Goal: Information Seeking & Learning: Get advice/opinions

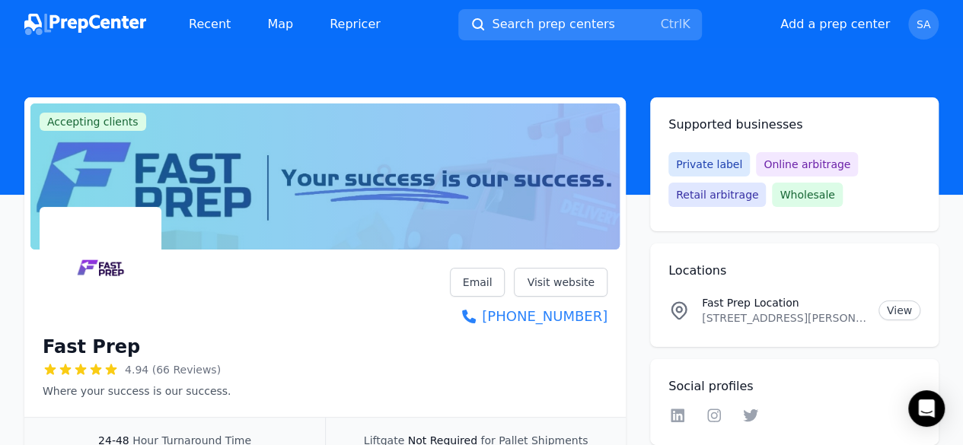
scroll to position [533, 0]
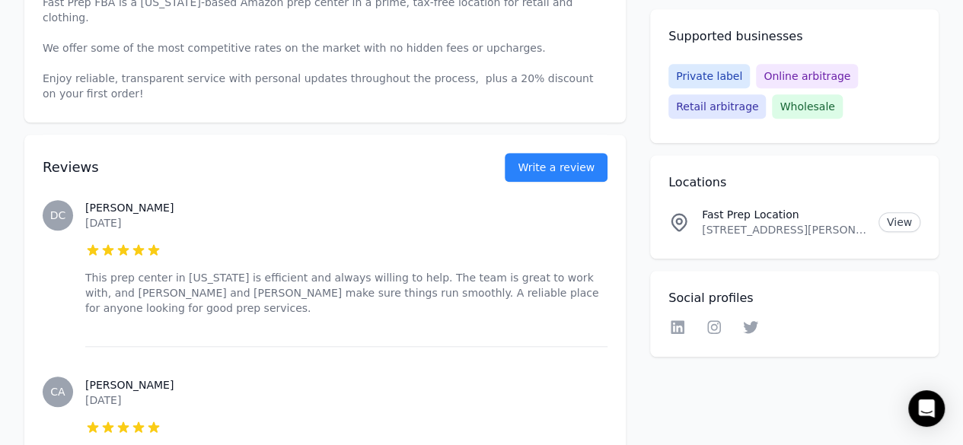
click at [378, 273] on p "This prep center in [US_STATE] is efficient and always willing to help. The tea…" at bounding box center [346, 293] width 522 height 46
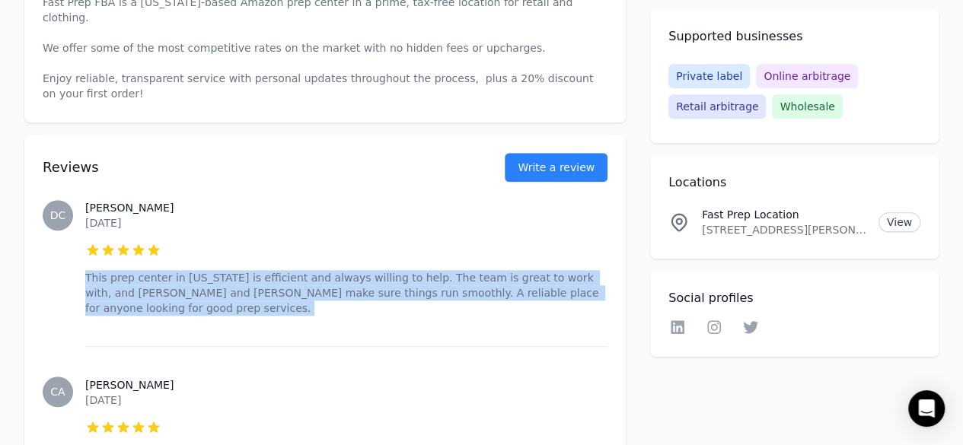
click at [378, 273] on p "This prep center in [US_STATE] is efficient and always willing to help. The tea…" at bounding box center [346, 293] width 522 height 46
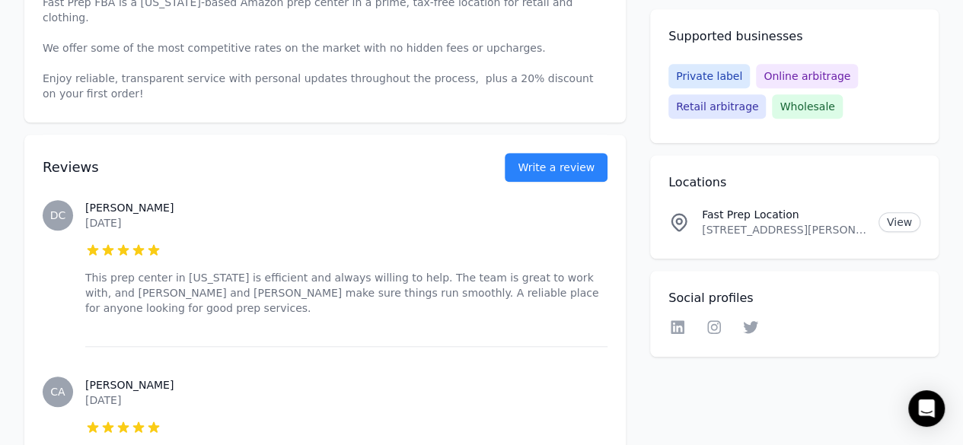
click at [378, 270] on p "This prep center in [US_STATE] is efficient and always willing to help. The tea…" at bounding box center [346, 293] width 522 height 46
click at [376, 270] on p "This prep center in [US_STATE] is efficient and always willing to help. The tea…" at bounding box center [346, 293] width 522 height 46
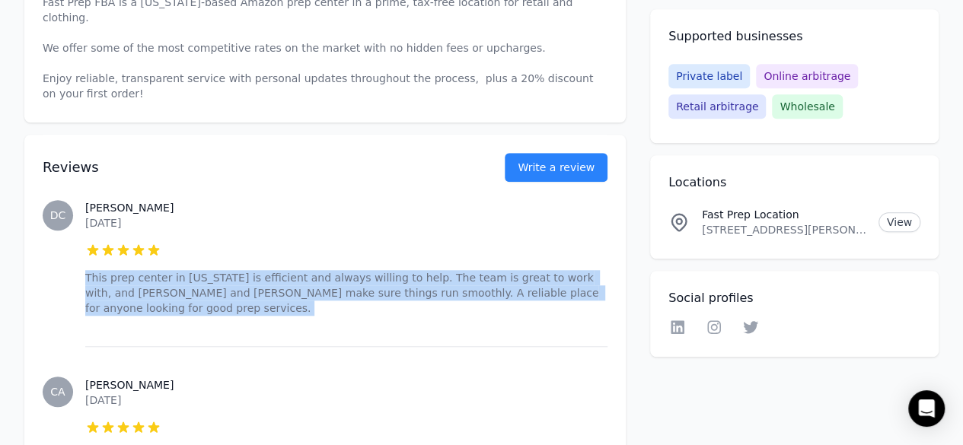
click at [376, 270] on p "This prep center in [US_STATE] is efficient and always willing to help. The tea…" at bounding box center [346, 293] width 522 height 46
click at [370, 301] on div "[PERSON_NAME] [DATE] 5 out of 5 stars This prep center in [US_STATE] is efficie…" at bounding box center [346, 258] width 522 height 177
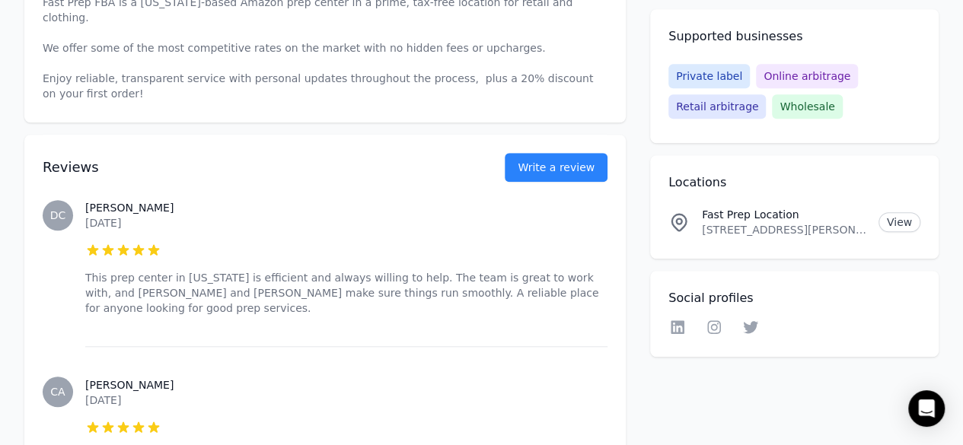
click at [375, 282] on p "This prep center in [US_STATE] is efficient and always willing to help. The tea…" at bounding box center [346, 293] width 522 height 46
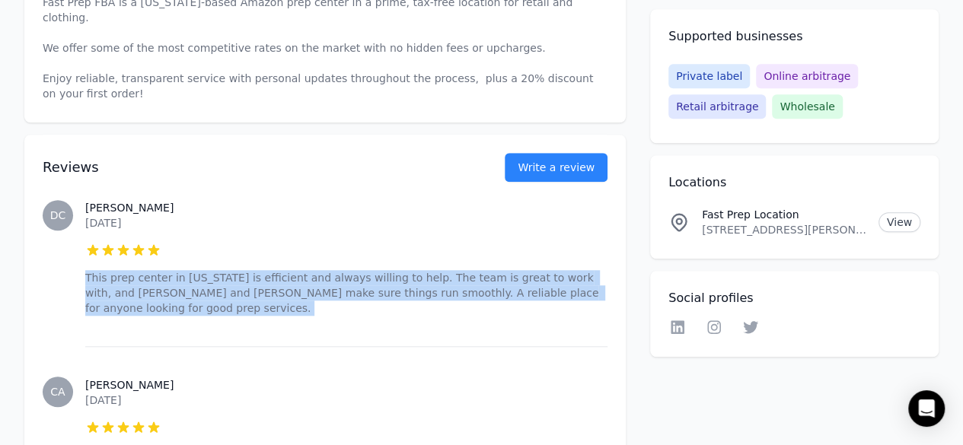
click at [375, 282] on p "This prep center in [US_STATE] is efficient and always willing to help. The tea…" at bounding box center [346, 293] width 522 height 46
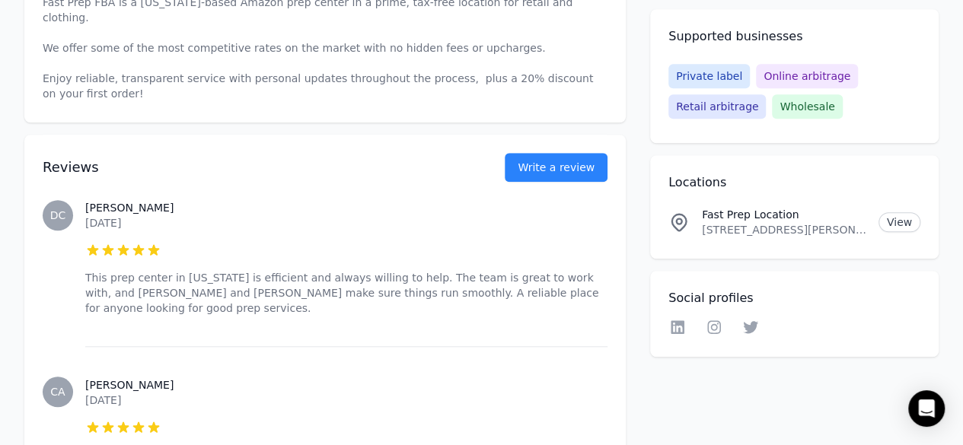
click at [312, 243] on div at bounding box center [346, 250] width 522 height 15
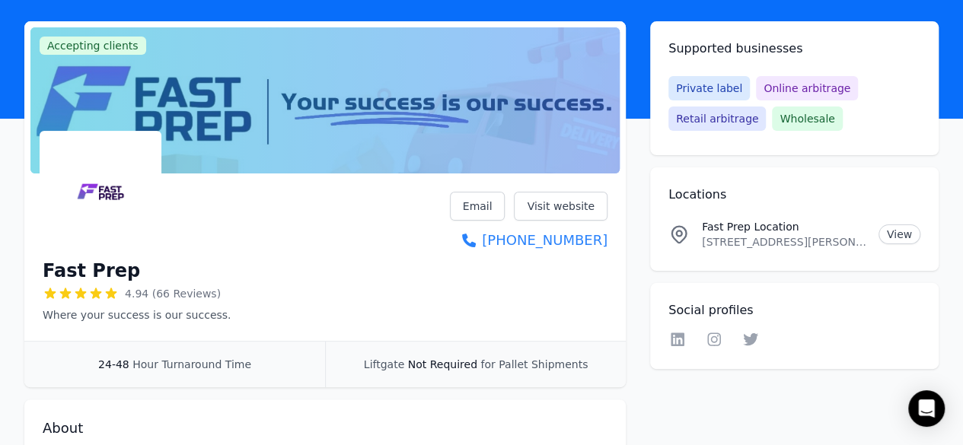
scroll to position [0, 0]
